Goal: Transaction & Acquisition: Purchase product/service

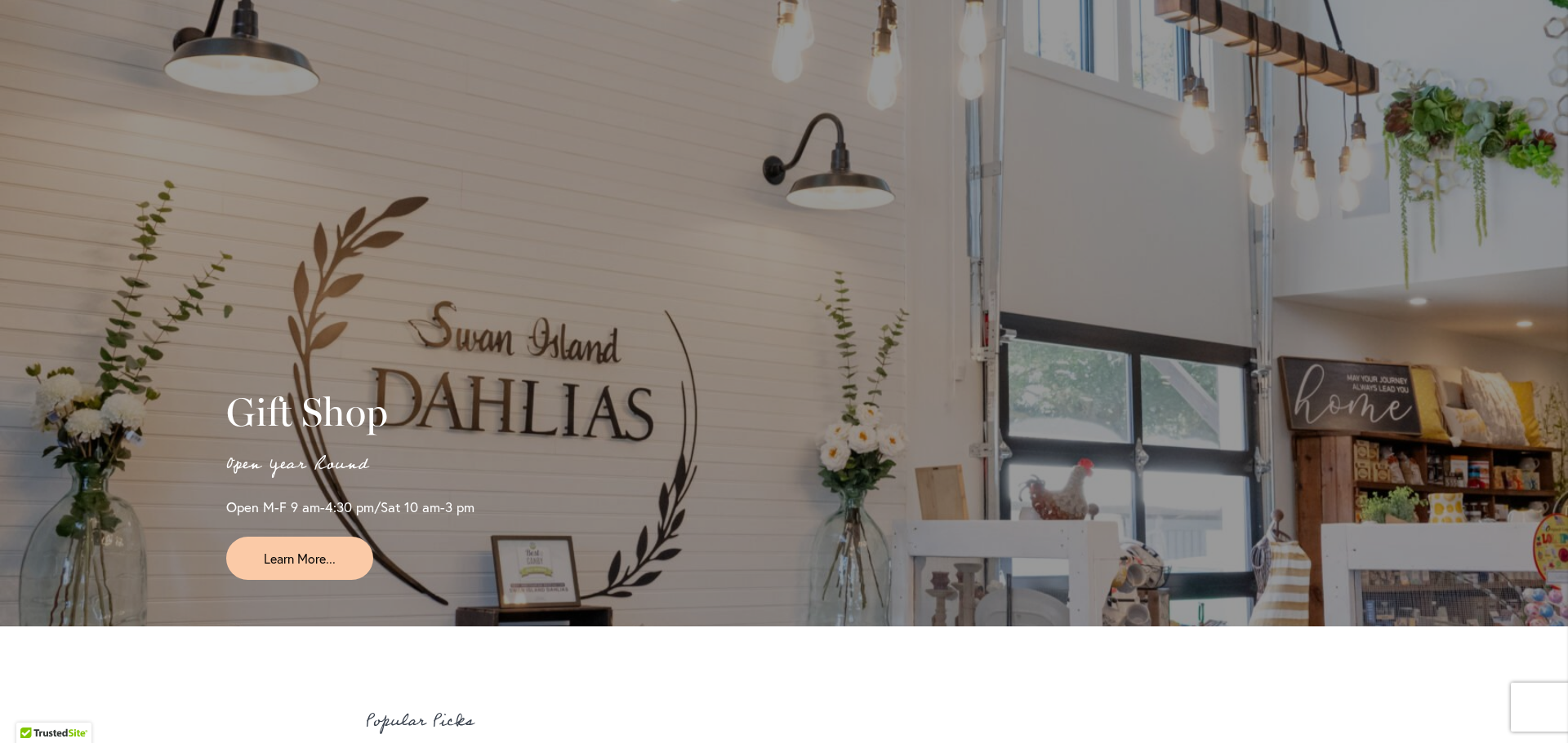
scroll to position [3678, 0]
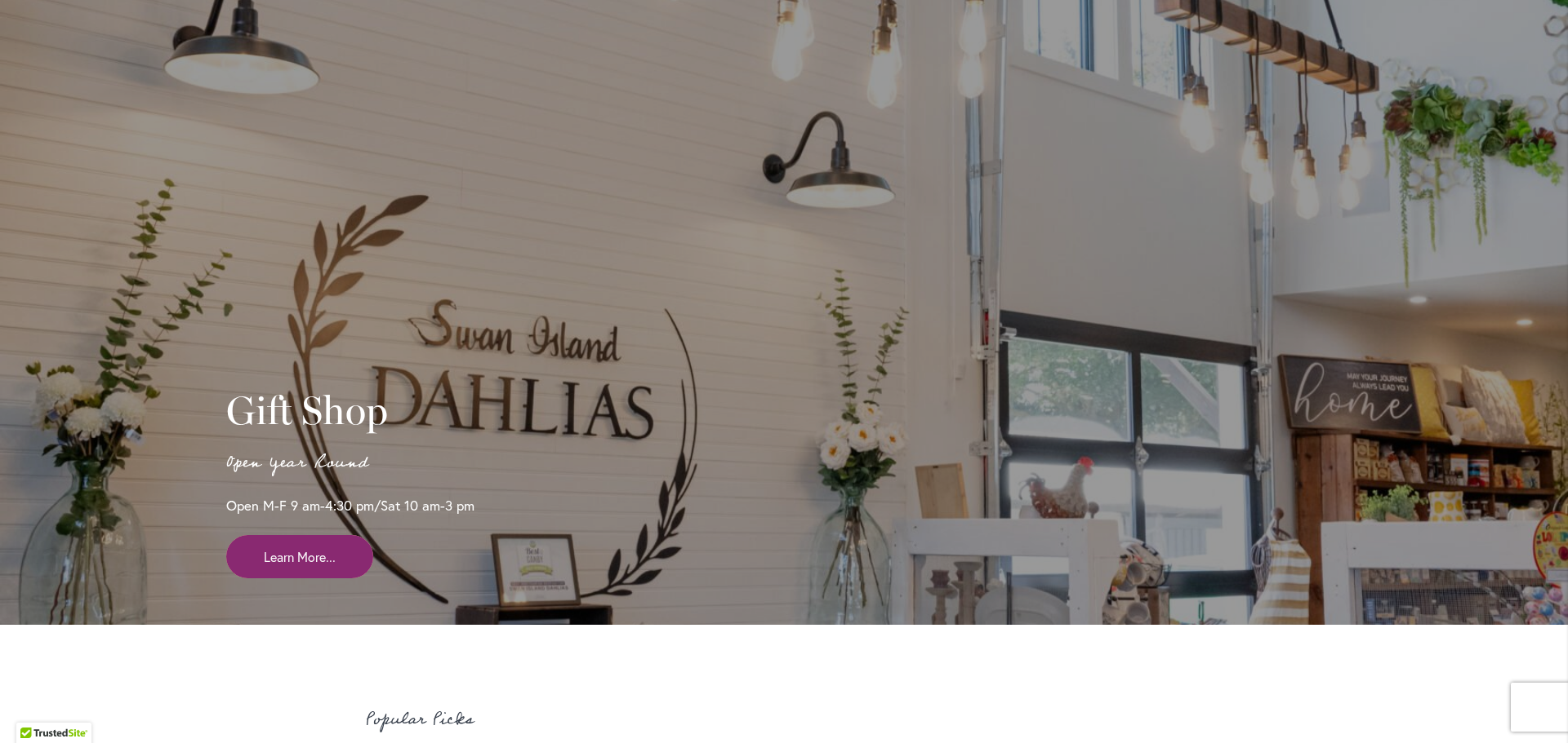
click at [283, 566] on span "Learn More..." at bounding box center [300, 556] width 72 height 19
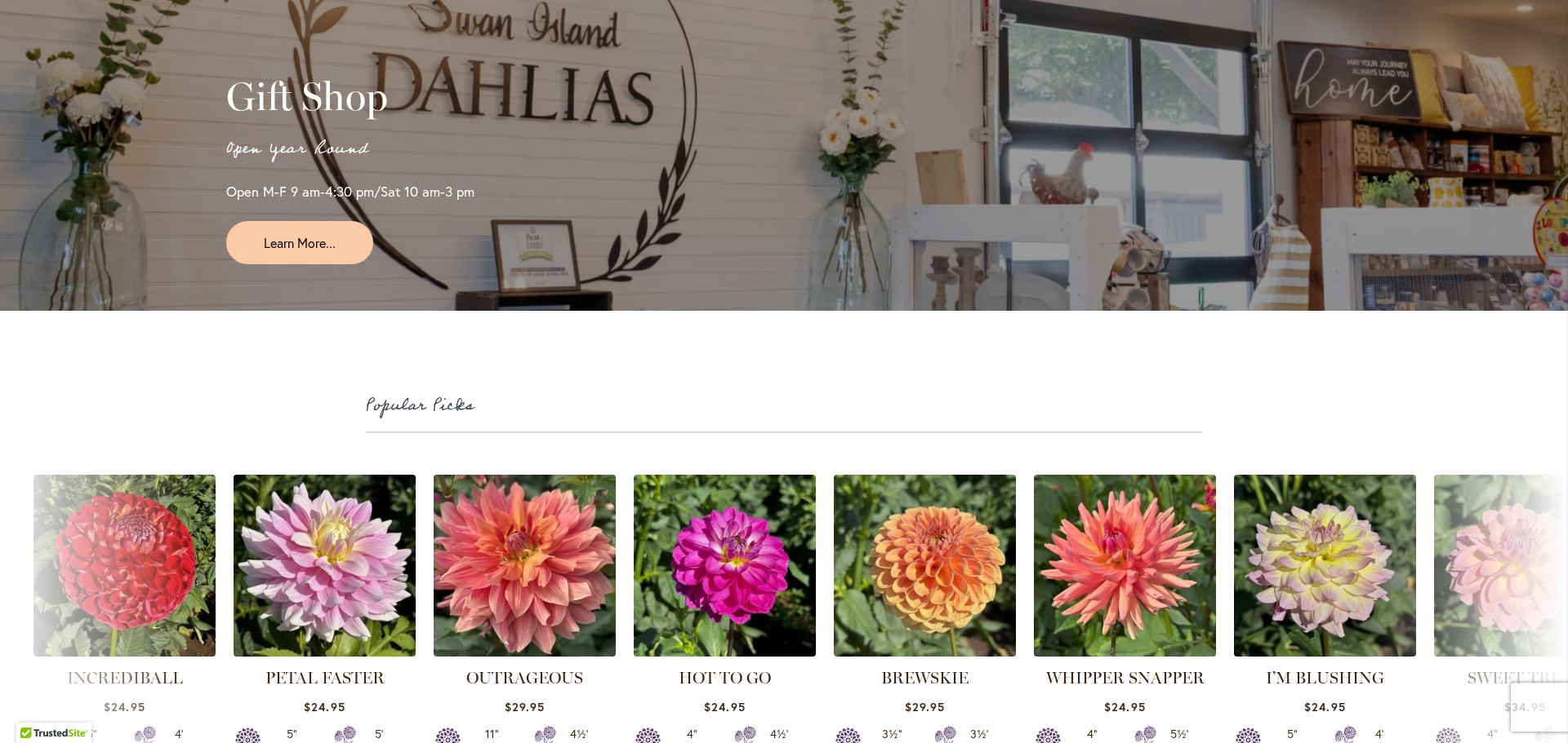
scroll to position [3995, 0]
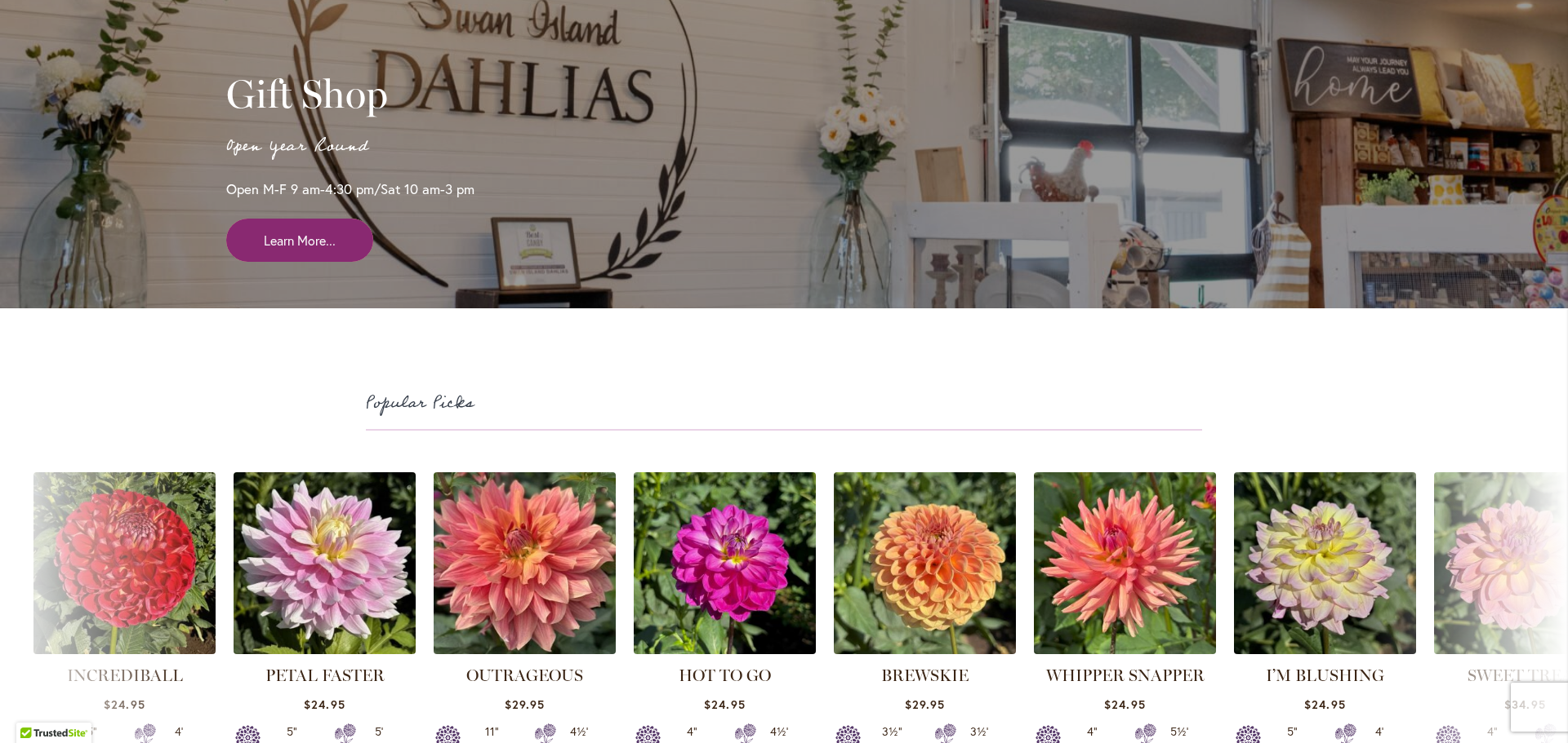
click at [296, 250] on span "Learn More..." at bounding box center [300, 240] width 72 height 19
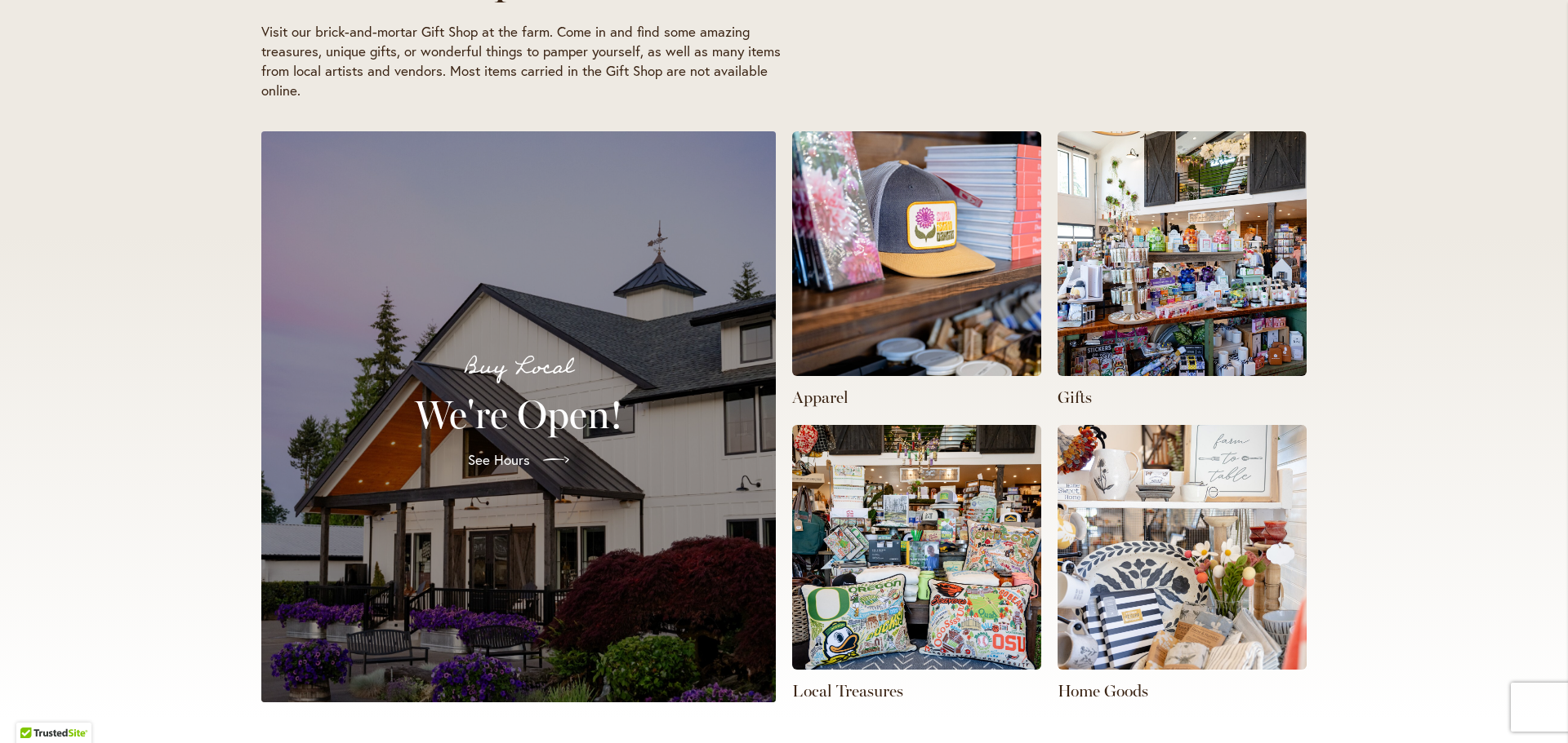
scroll to position [0, 519]
click at [494, 456] on span "See Hours" at bounding box center [497, 460] width 62 height 20
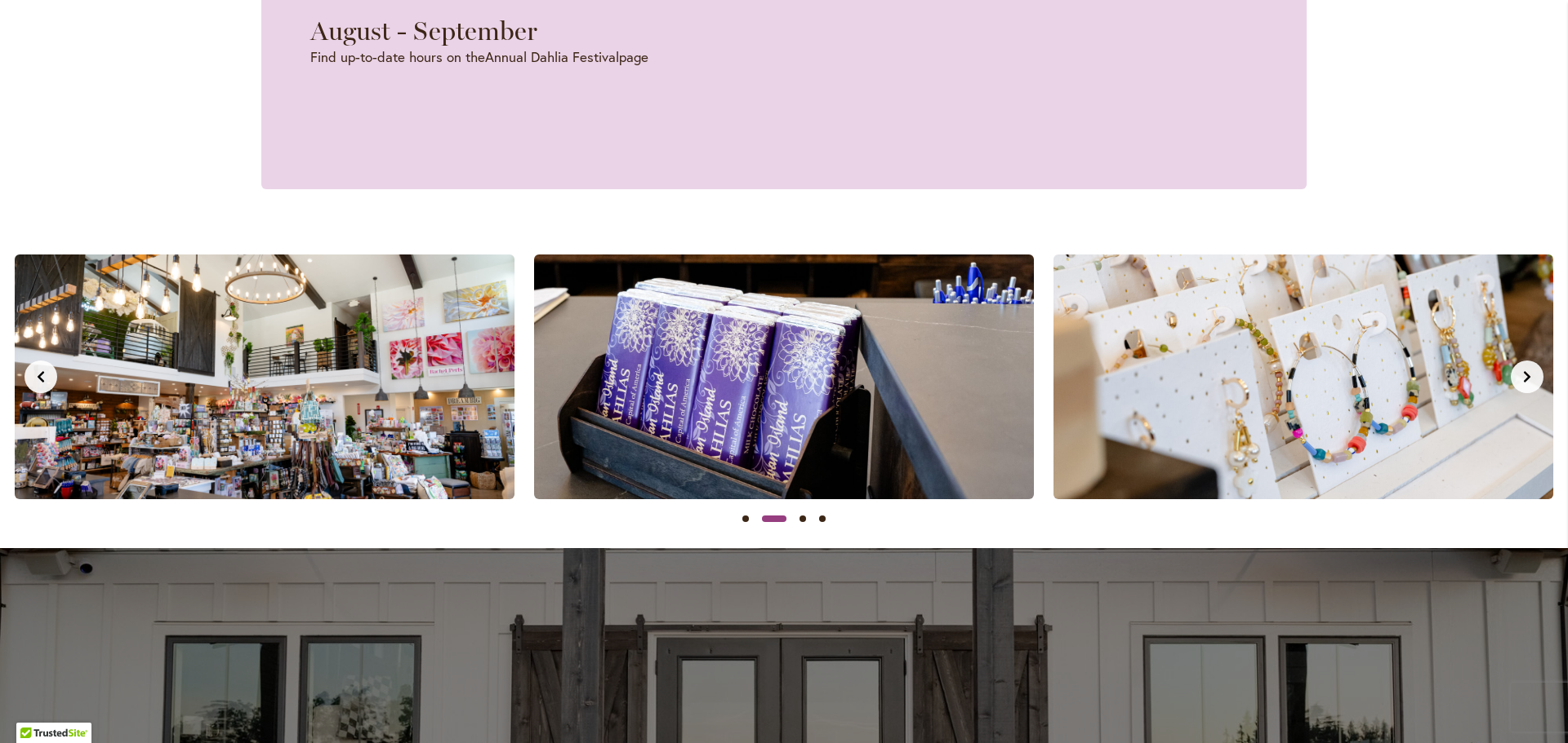
scroll to position [1418, 0]
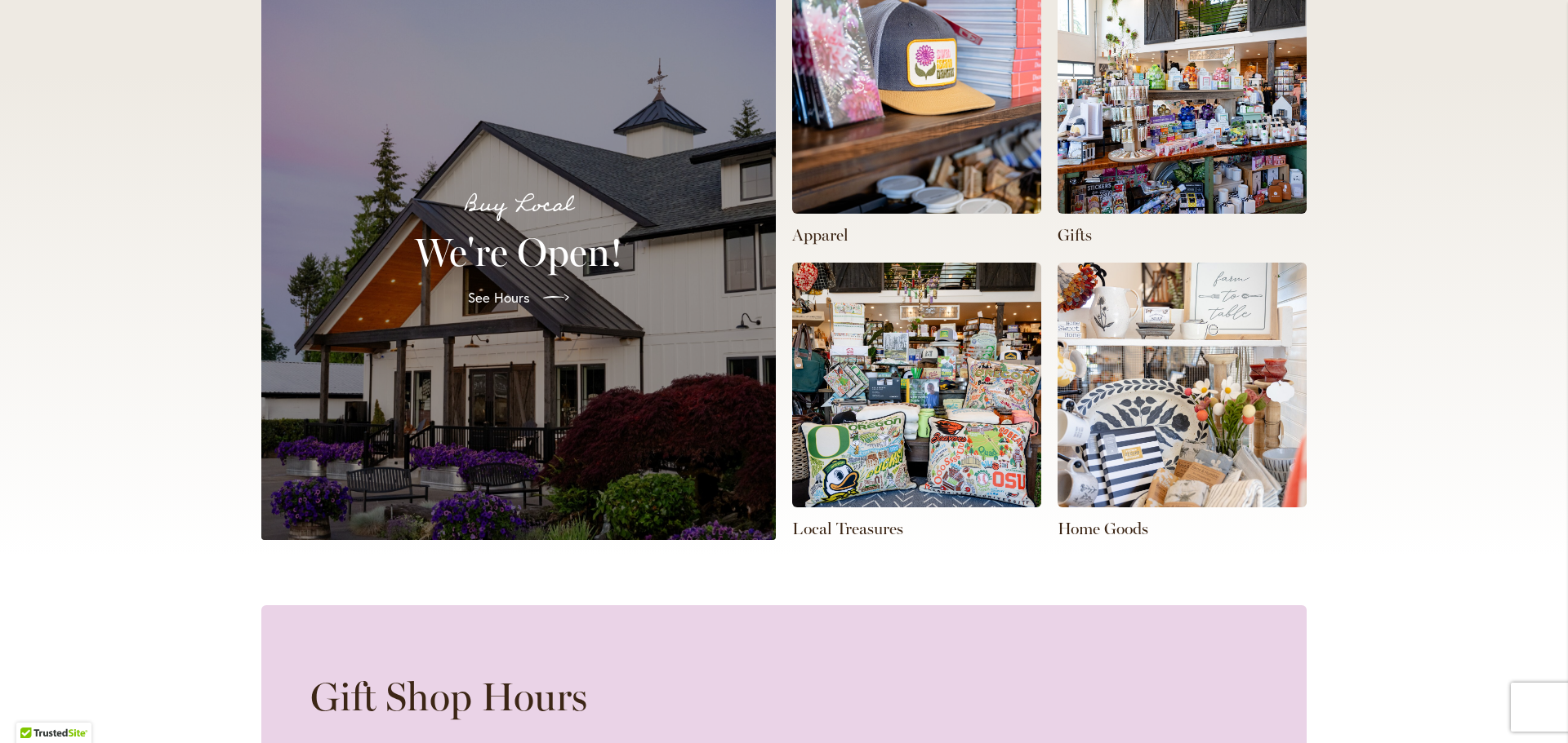
scroll to position [0, 1038]
click at [1089, 532] on p "Home Goods" at bounding box center [1181, 529] width 249 height 23
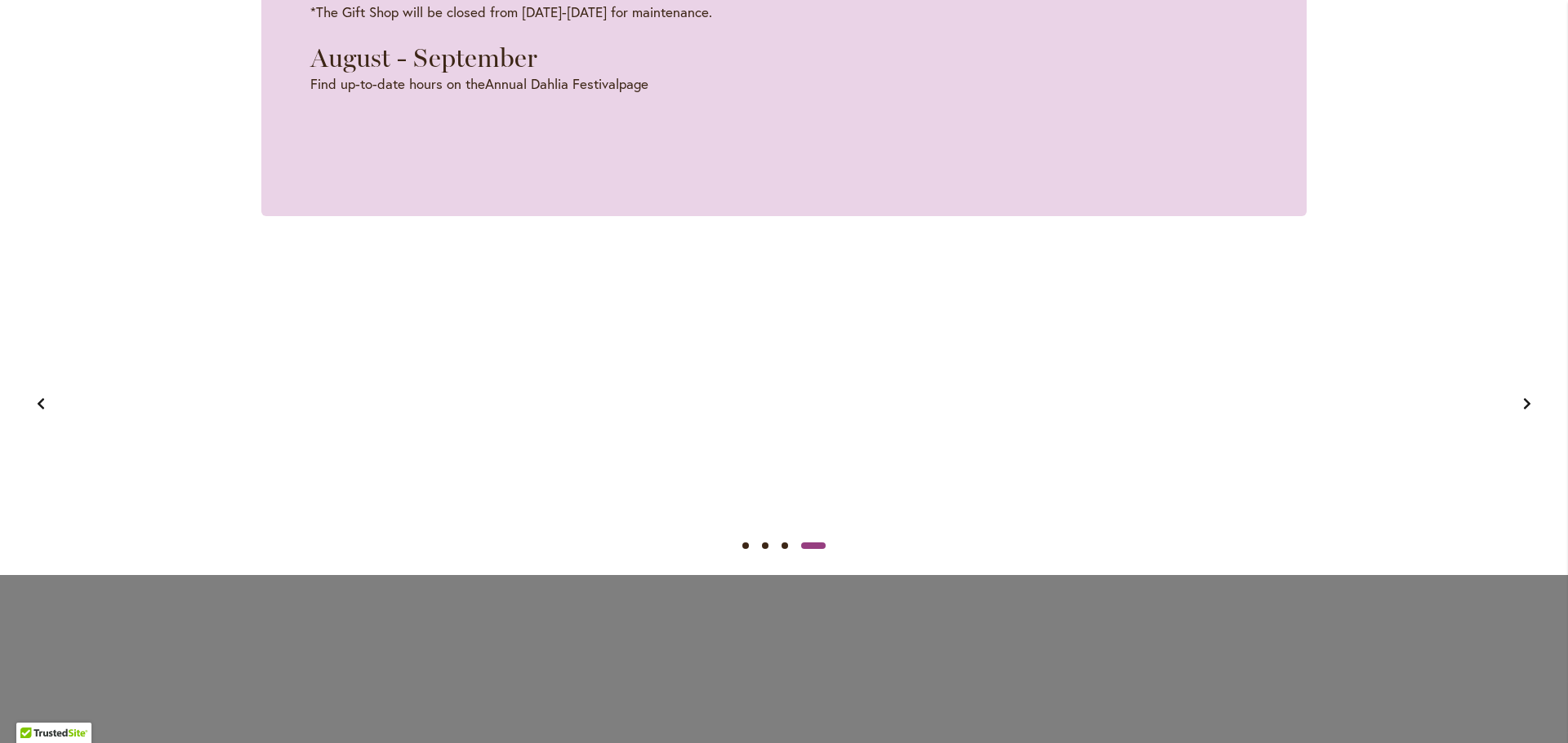
scroll to position [1388, 0]
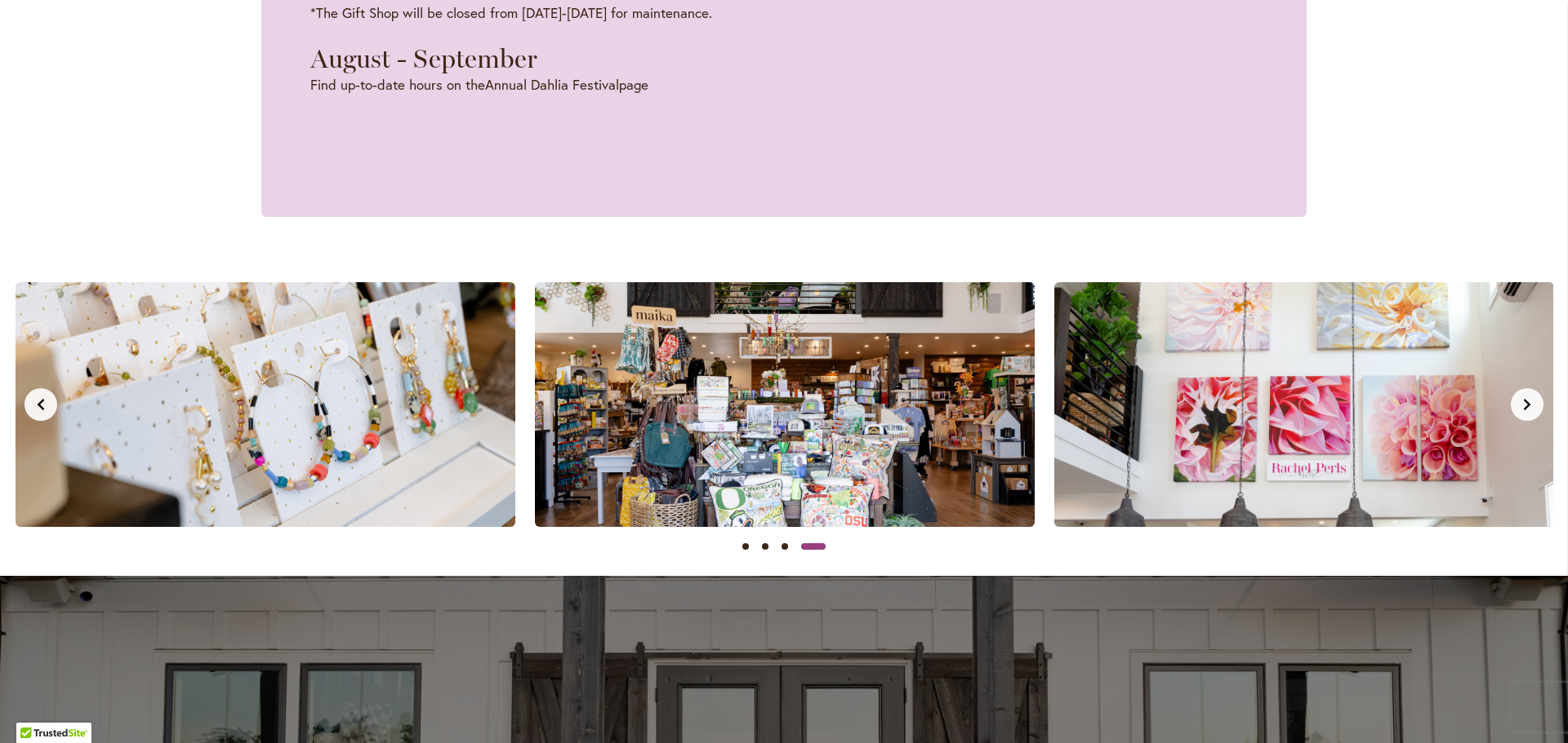
click at [1524, 405] on icon "Next slide" at bounding box center [1526, 404] width 13 height 13
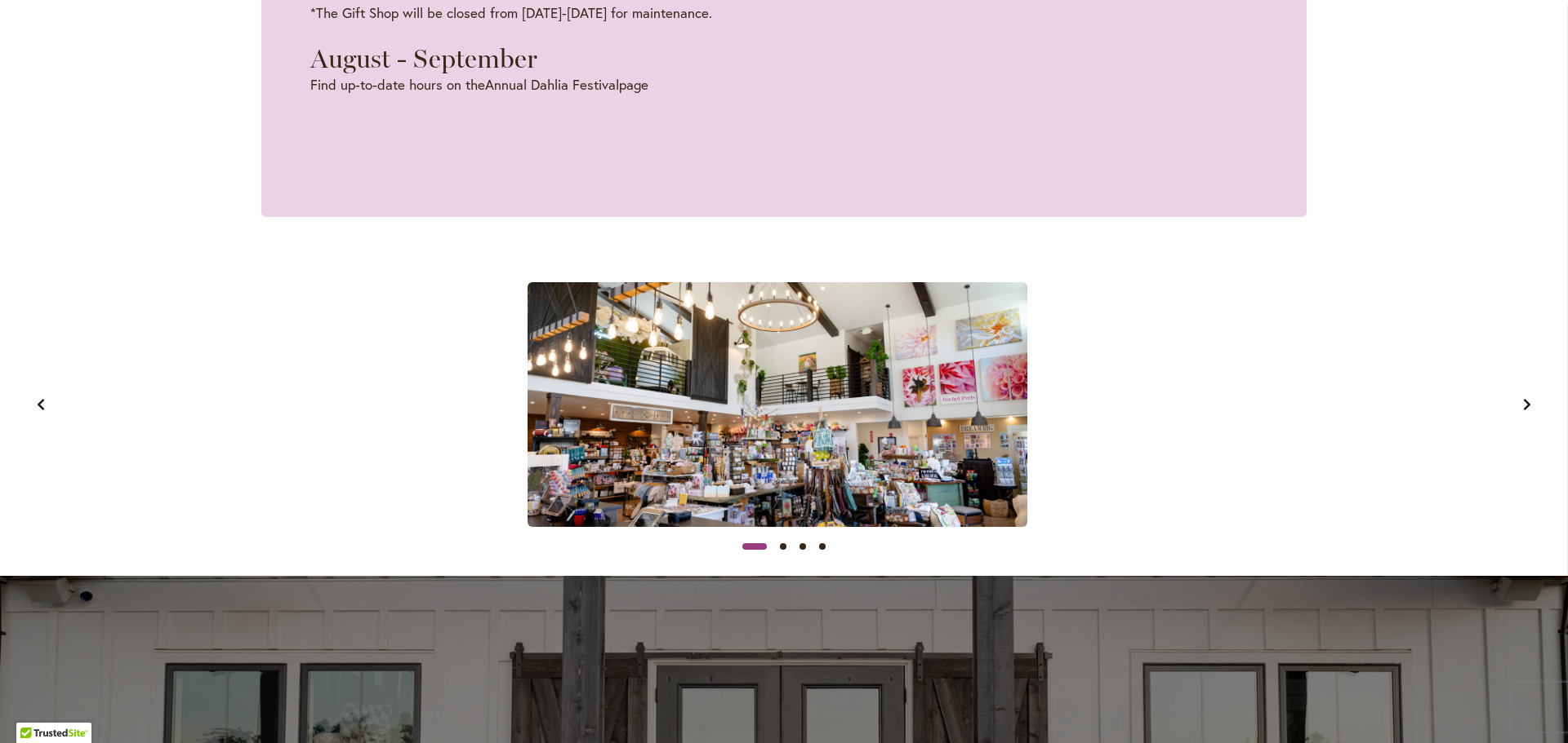
scroll to position [0, 0]
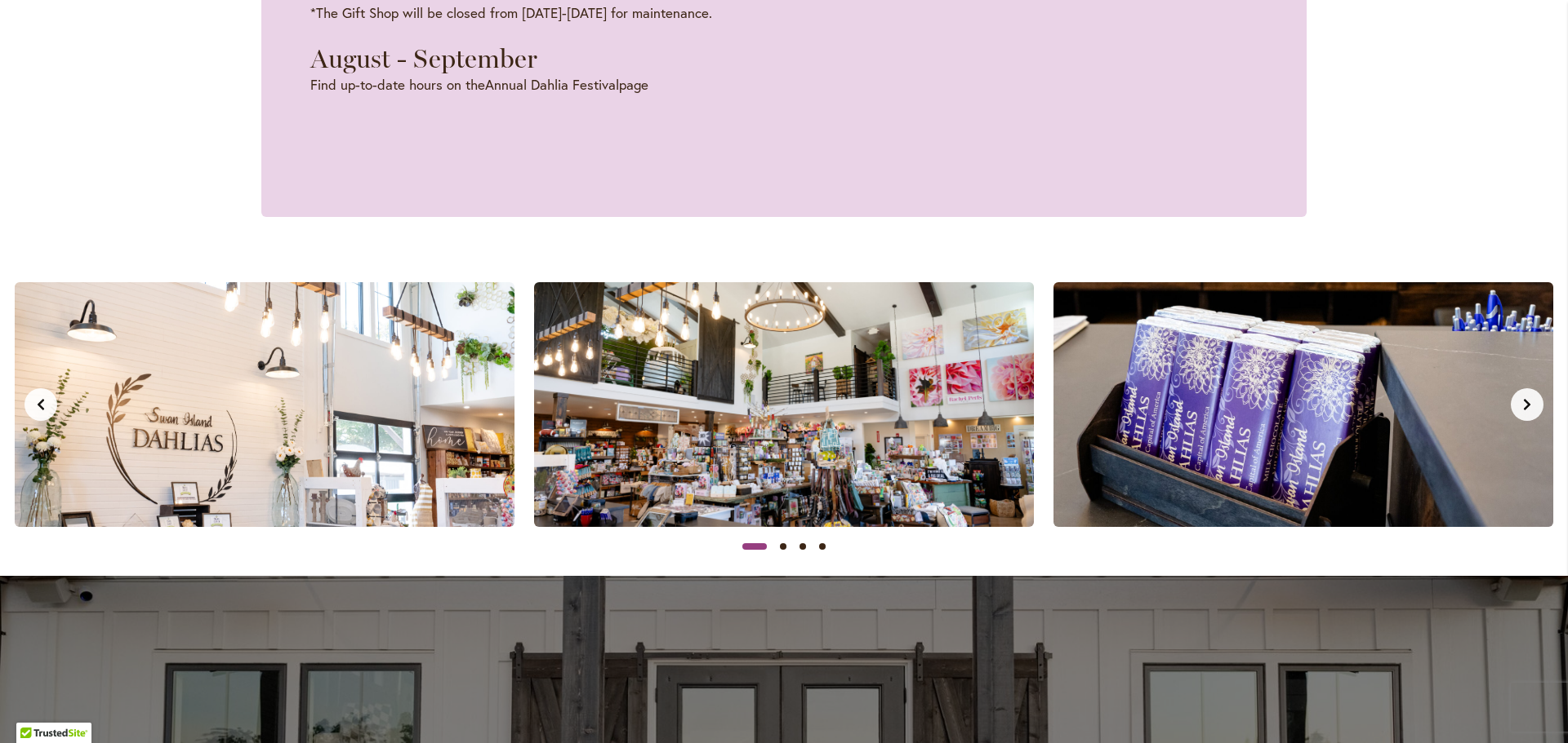
click at [1524, 405] on icon "Next slide" at bounding box center [1526, 404] width 13 height 13
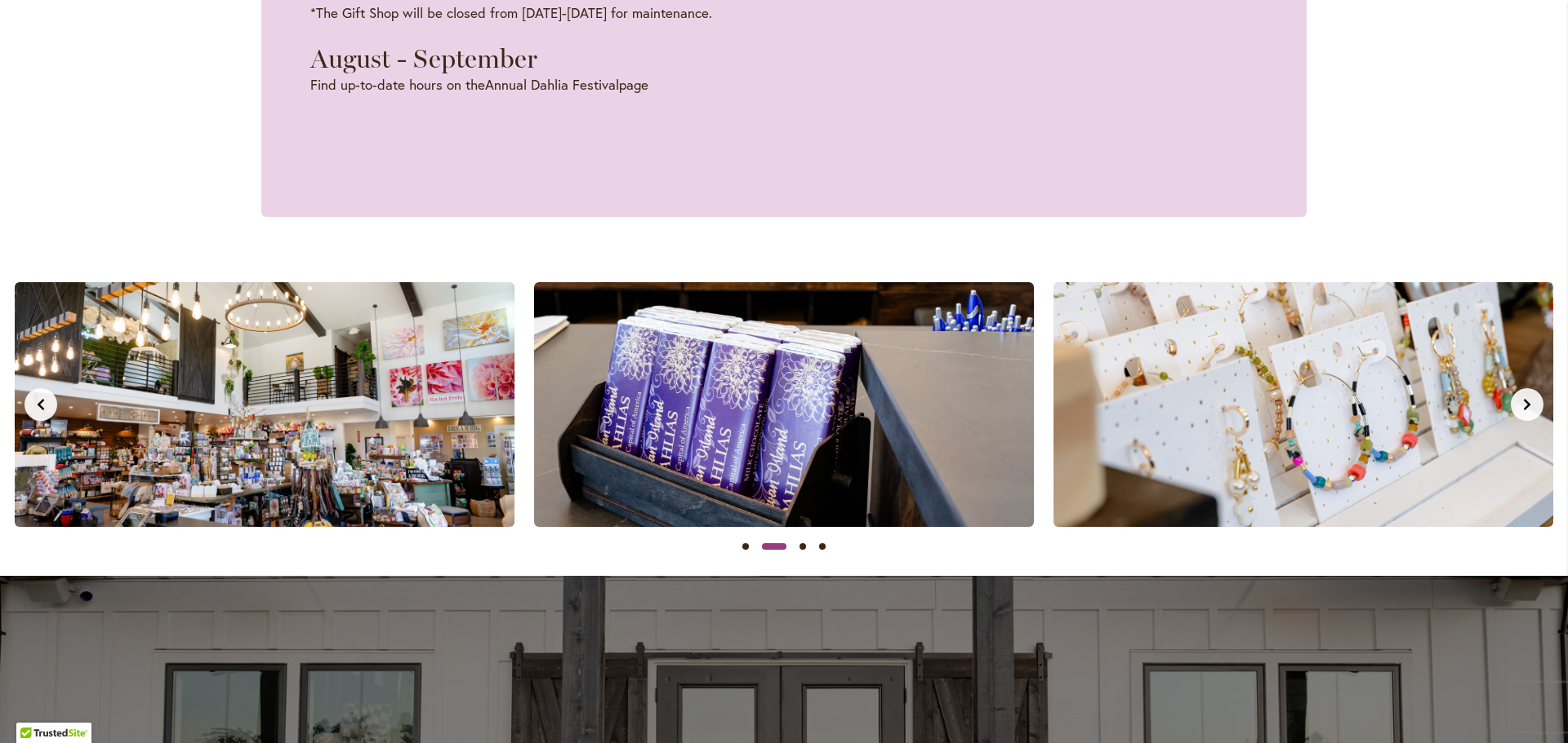
click at [1524, 405] on icon "Next slide" at bounding box center [1526, 404] width 13 height 13
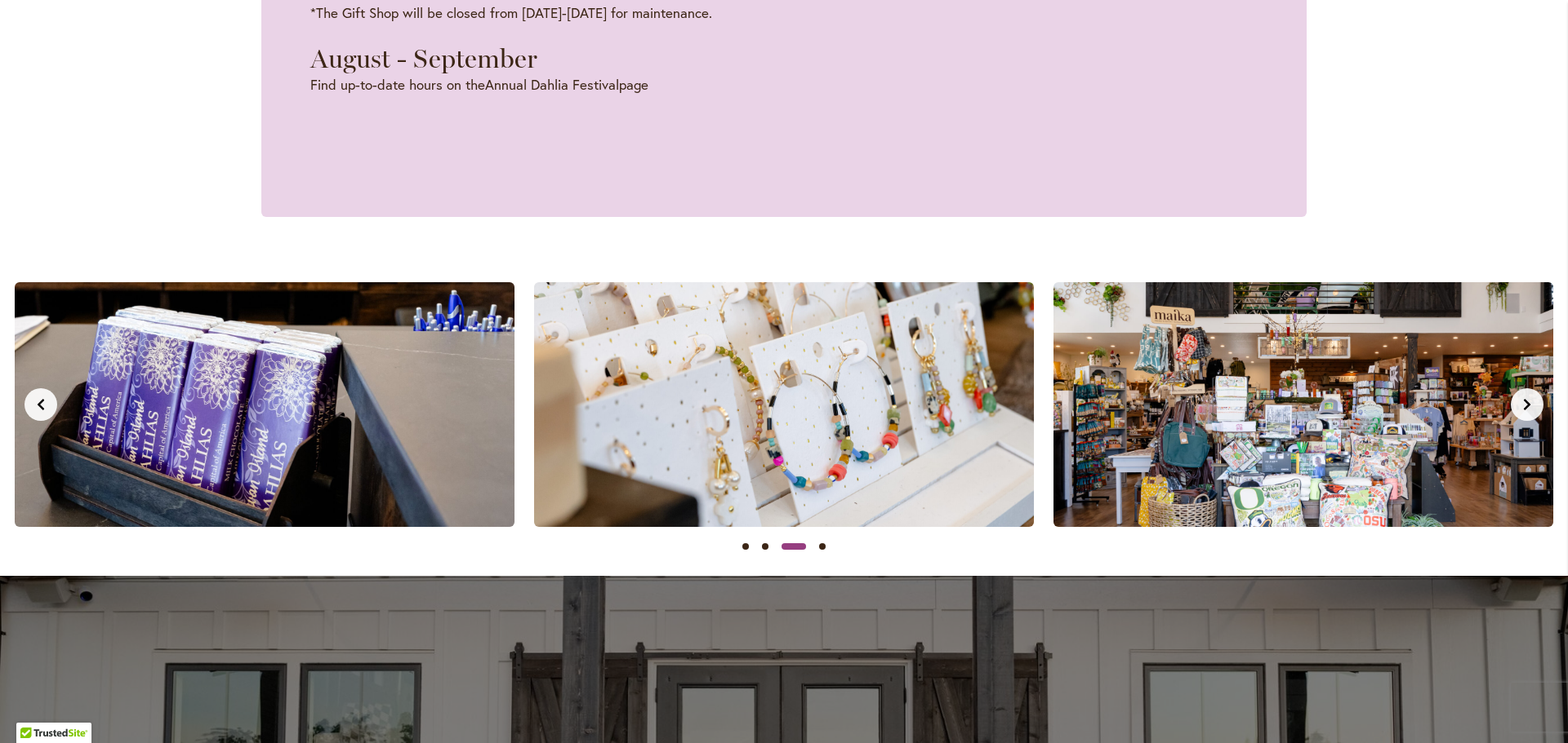
click at [1524, 405] on icon "Next slide" at bounding box center [1526, 404] width 13 height 13
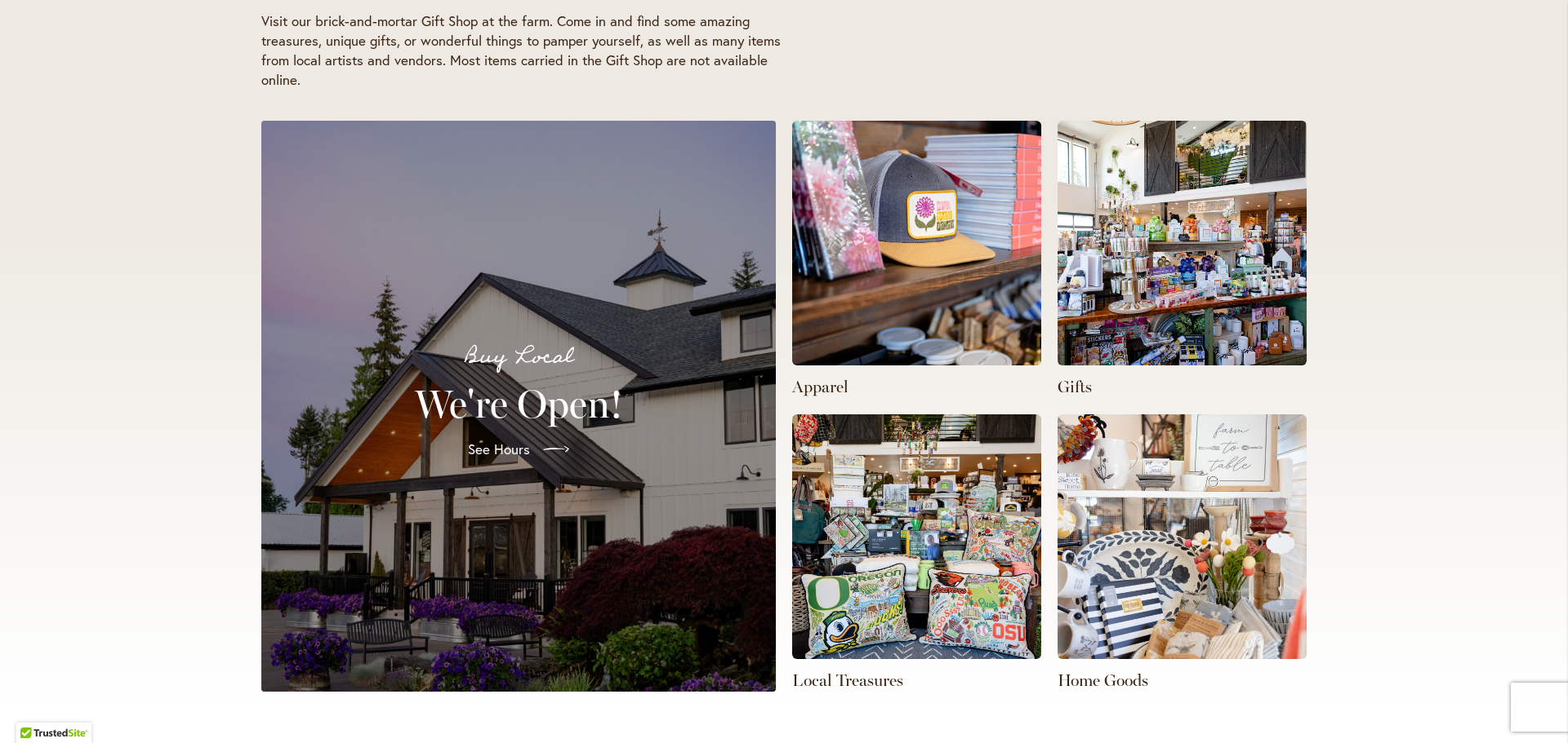
scroll to position [335, 0]
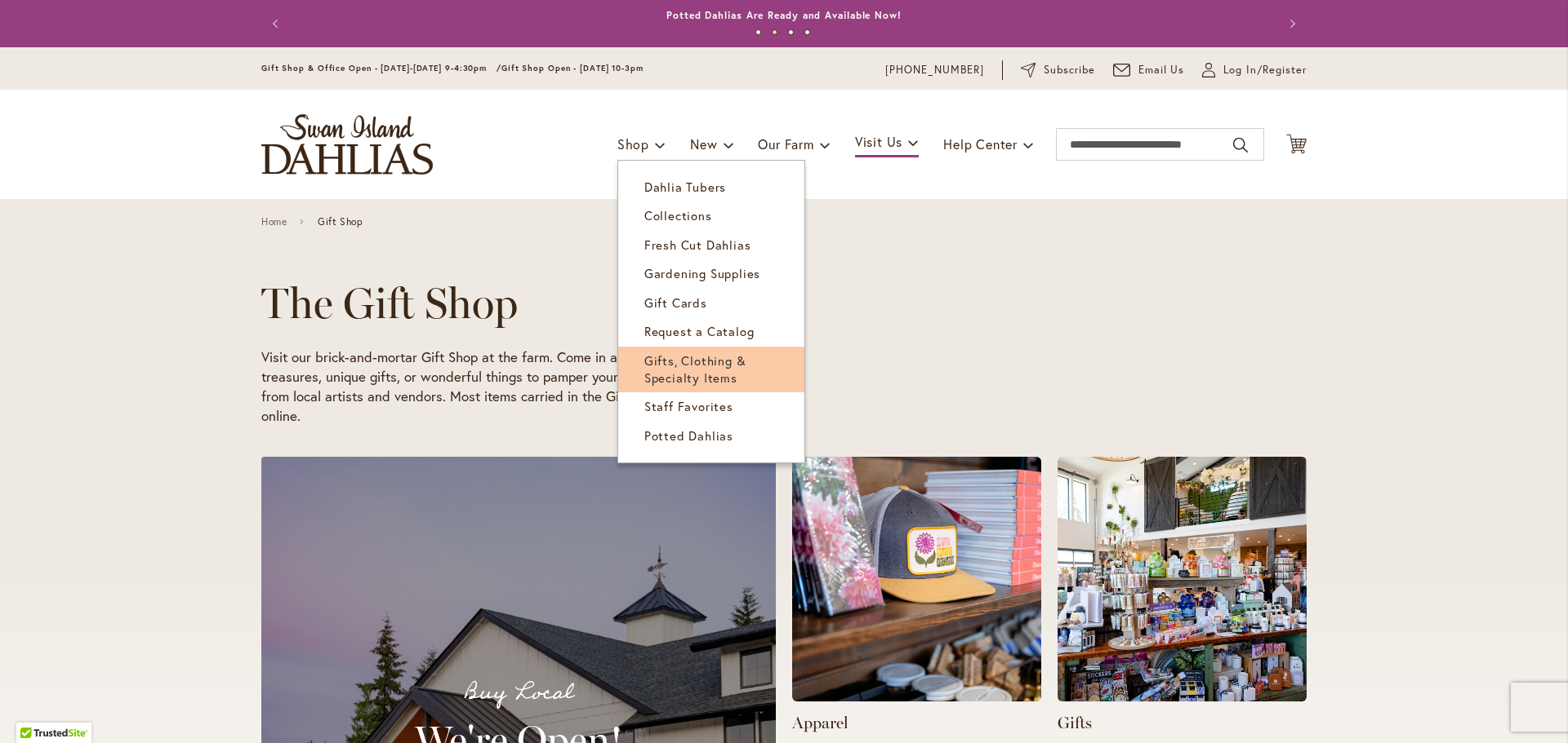
click at [709, 354] on span "Gifts, Clothing & Specialty Items" at bounding box center [695, 370] width 102 height 34
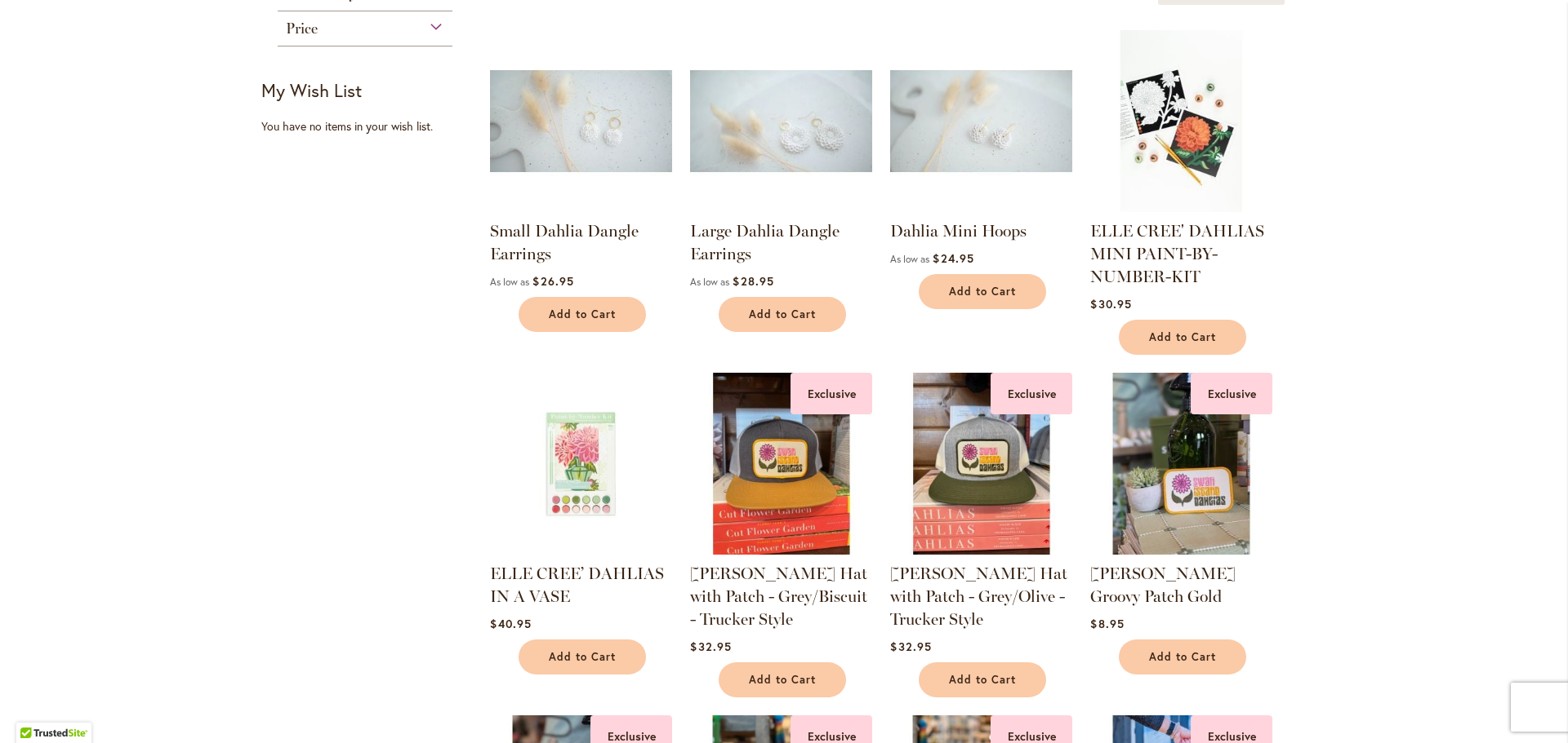
scroll to position [325, 0]
click at [777, 572] on link "SID Grafletics Hat with Patch - Grey/Biscuit - Trucker Style" at bounding box center [778, 596] width 177 height 65
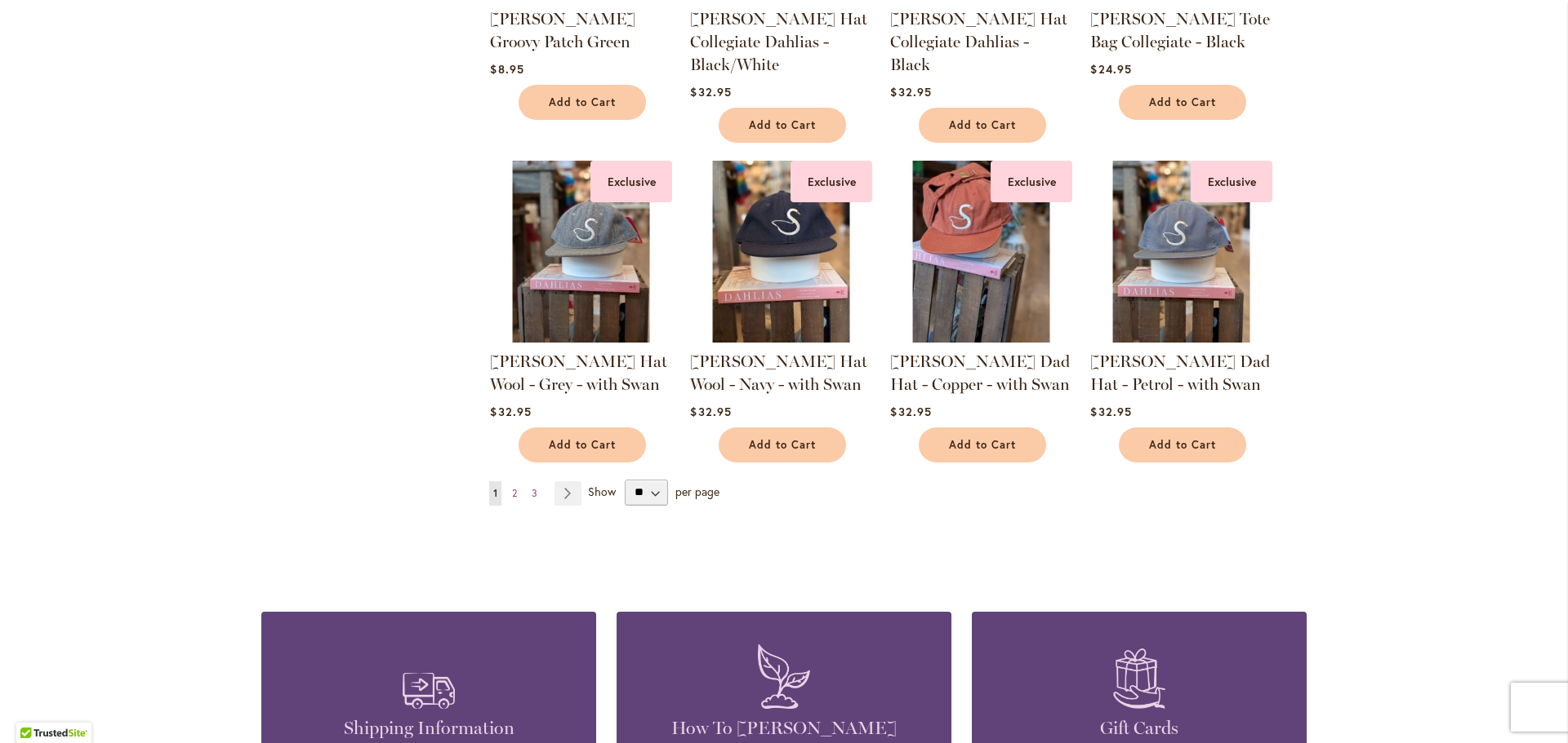
scroll to position [1222, 0]
click at [560, 488] on link "Page Next" at bounding box center [567, 492] width 27 height 25
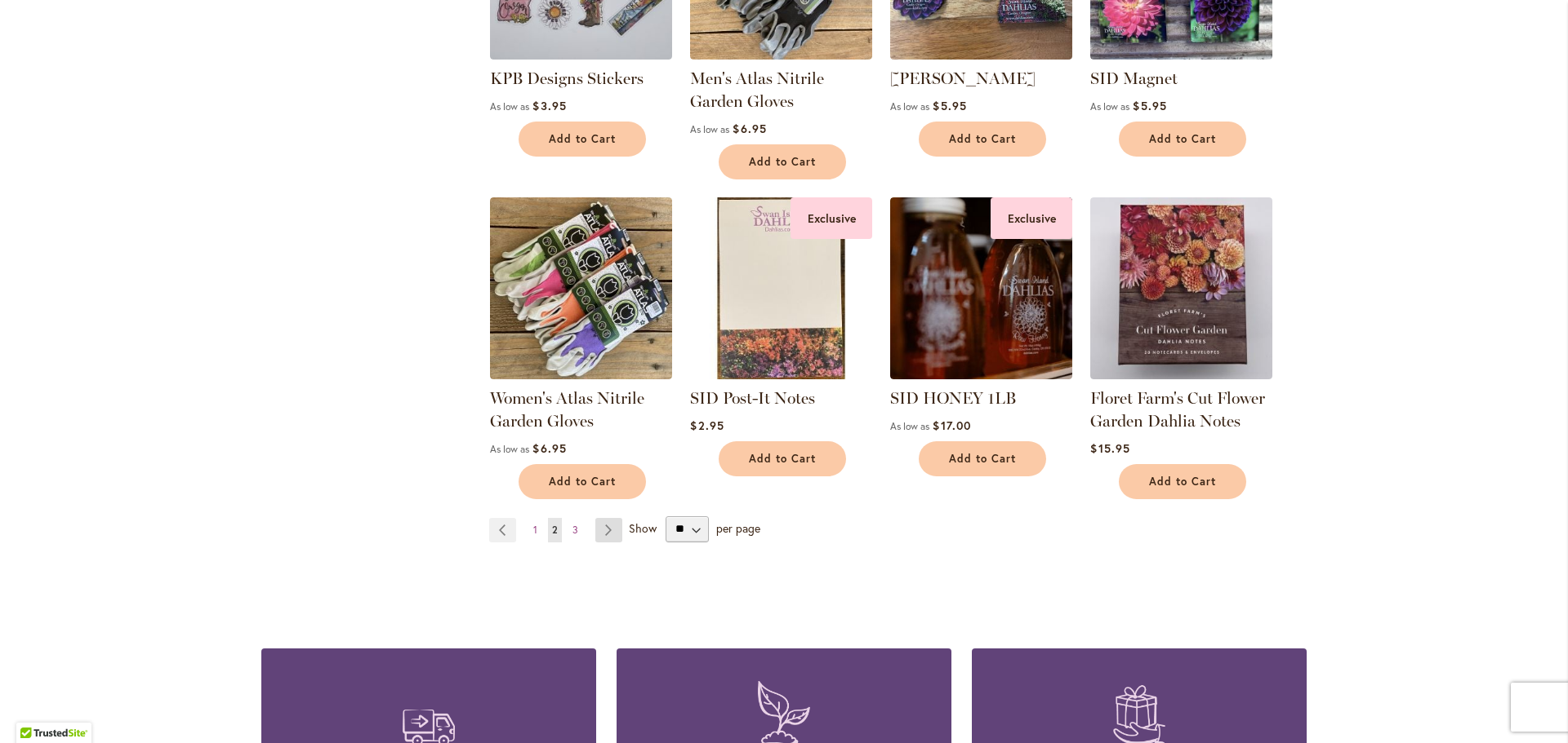
scroll to position [1140, 0]
click at [602, 520] on link "Page Next" at bounding box center [608, 530] width 27 height 25
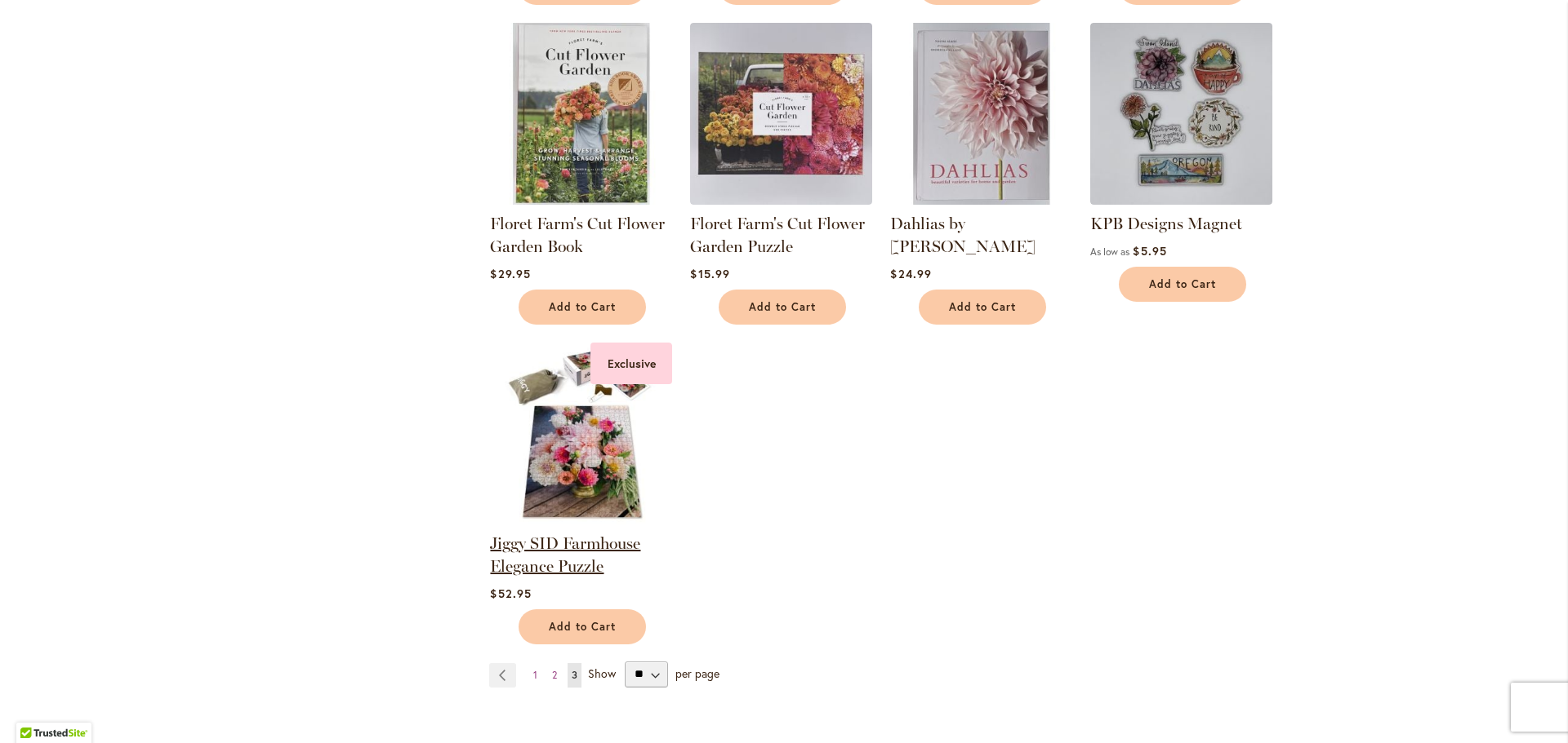
scroll to position [652, 0]
click at [509, 537] on link "Jiggy SID Farmhouse Elegance Puzzle" at bounding box center [565, 553] width 150 height 42
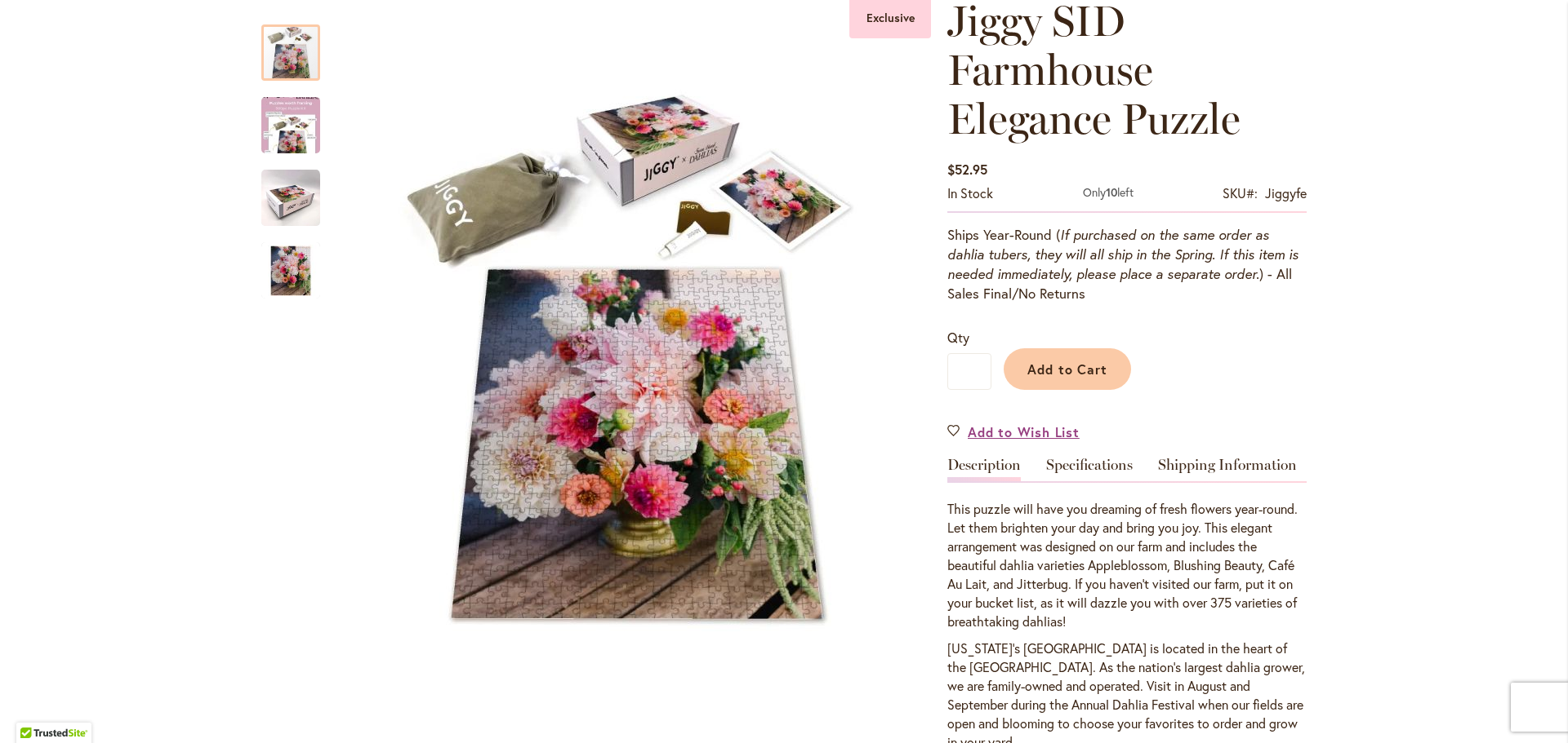
scroll to position [243, 0]
click at [282, 275] on img "Jiggy SID Farmhouse Elegance Puzzle" at bounding box center [290, 270] width 58 height 58
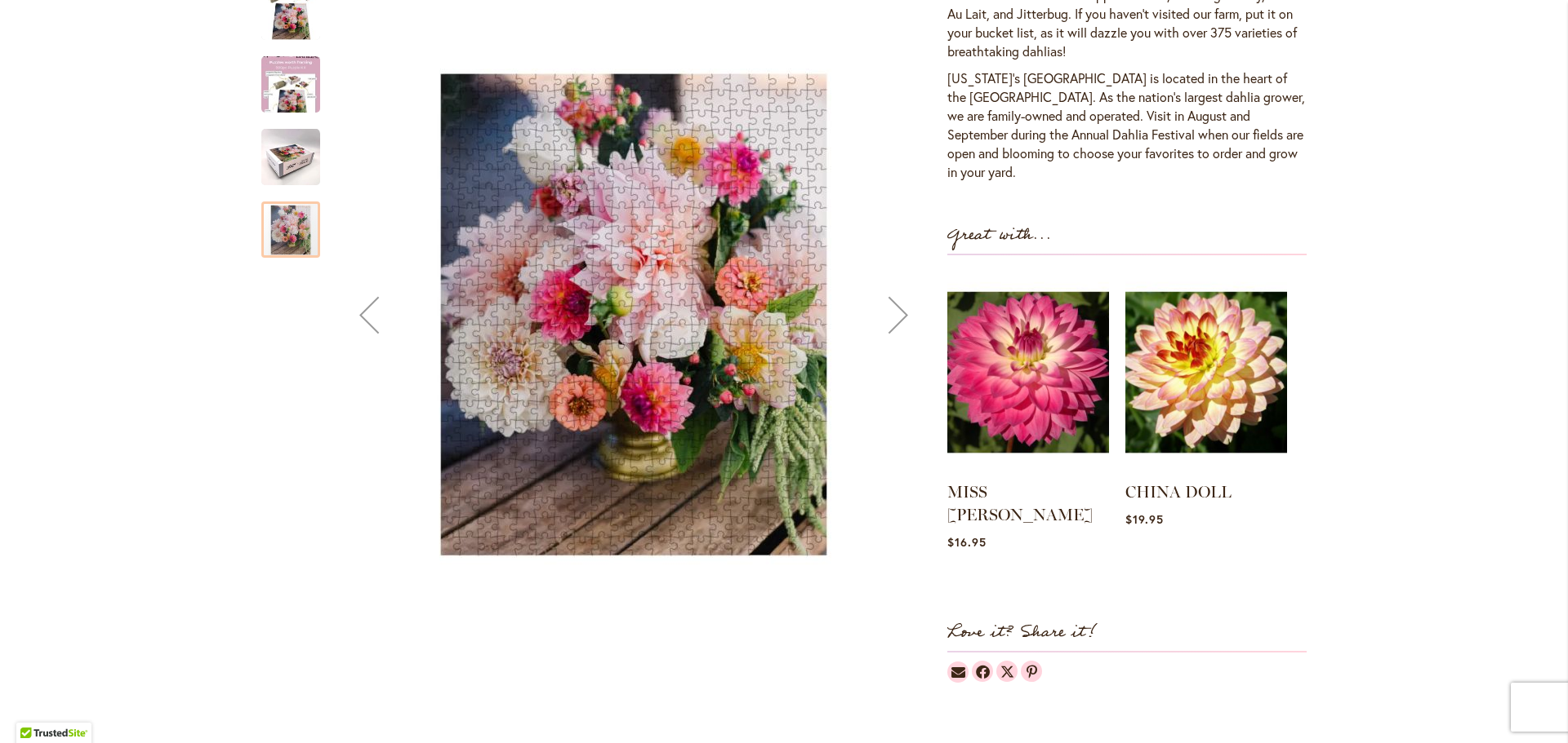
scroll to position [813, 0]
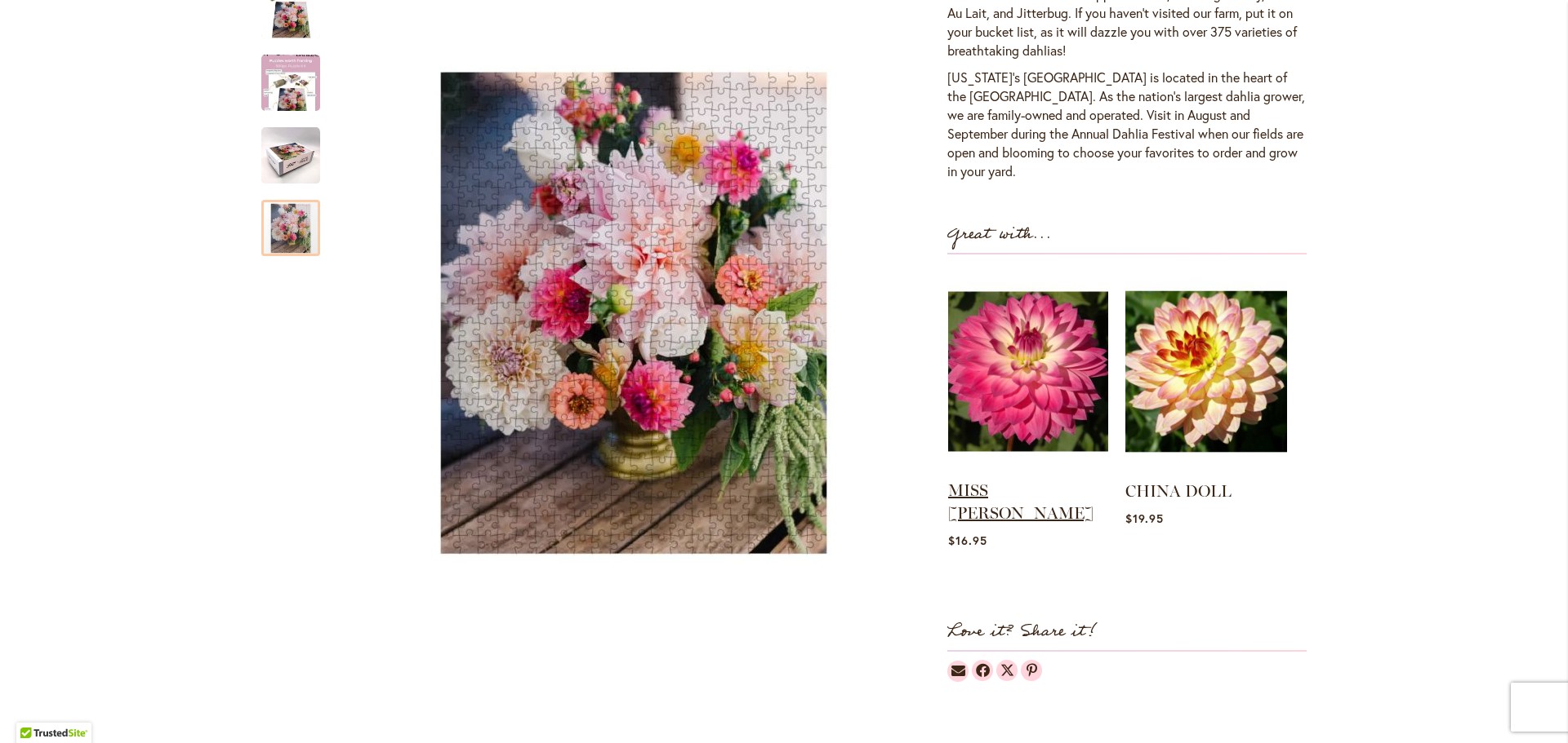
click at [956, 489] on link "MISS [PERSON_NAME]" at bounding box center [1020, 501] width 145 height 42
